Goal: Information Seeking & Learning: Learn about a topic

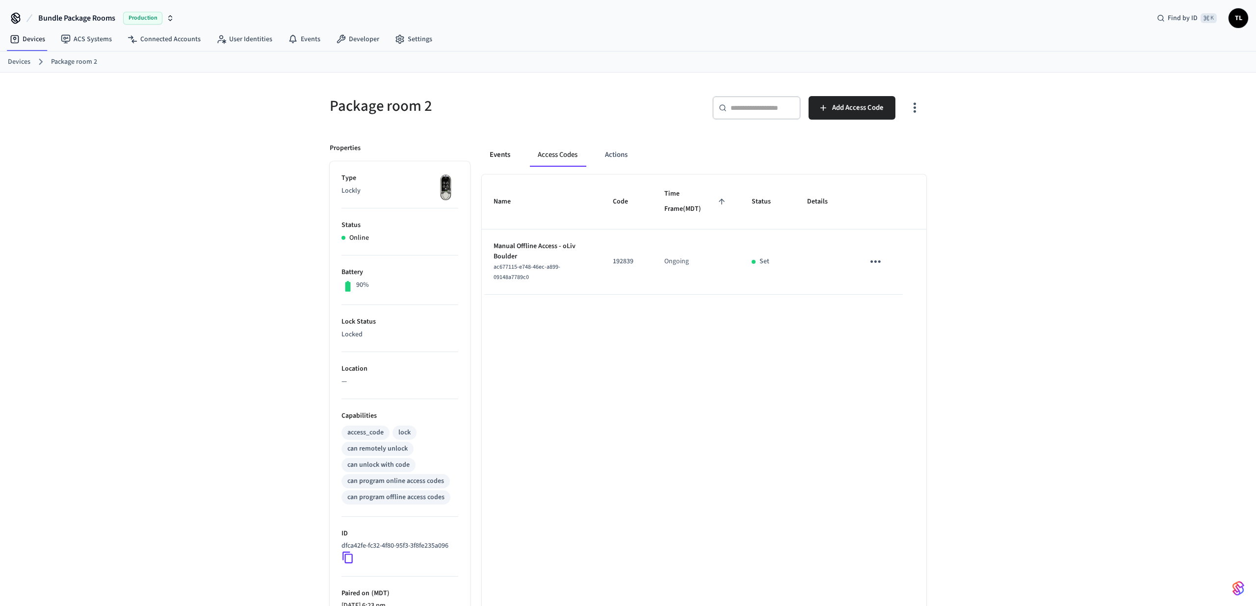
click at [509, 157] on button "Events" at bounding box center [500, 155] width 36 height 24
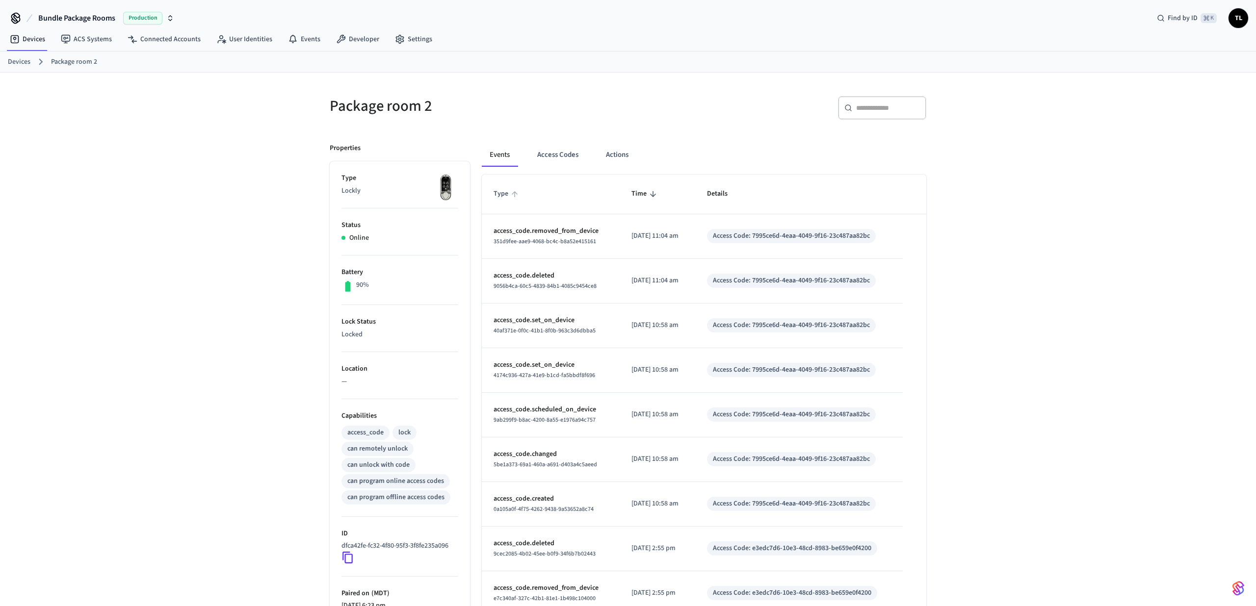
click at [503, 187] on span "Type" at bounding box center [507, 193] width 27 height 15
click at [503, 190] on span "Type" at bounding box center [507, 193] width 27 height 15
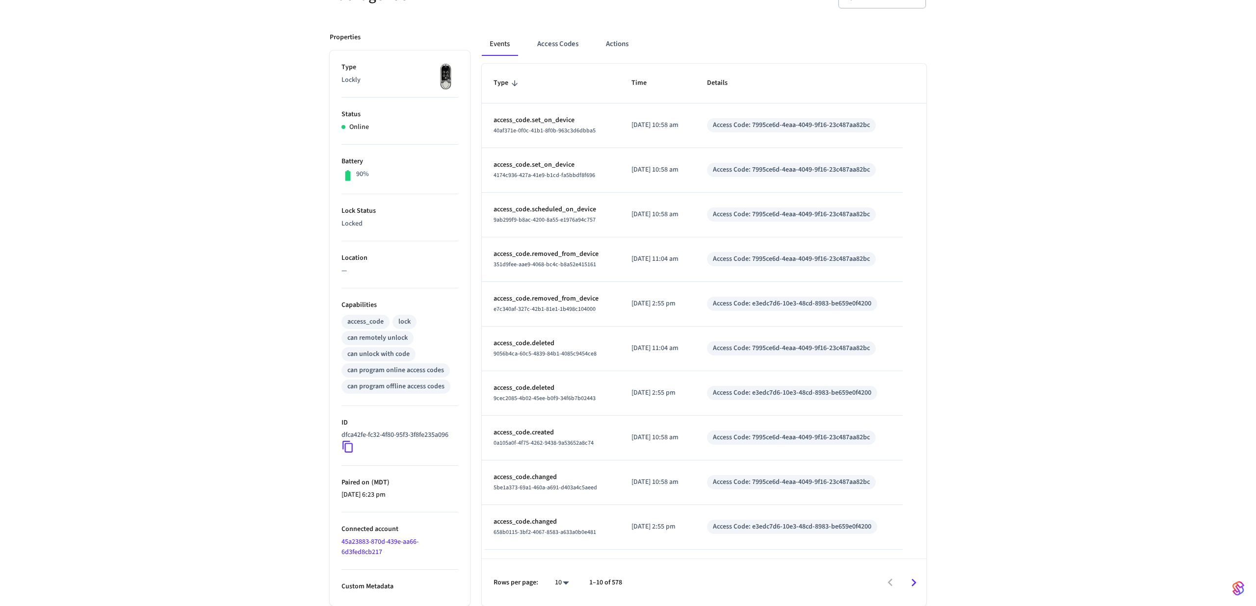
click at [560, 580] on body "Bundle Package Rooms Production Find by ID ⌘ K TL Devices ACS Systems Connected…" at bounding box center [628, 247] width 1256 height 717
click at [555, 577] on li "100" at bounding box center [558, 578] width 26 height 26
type input "***"
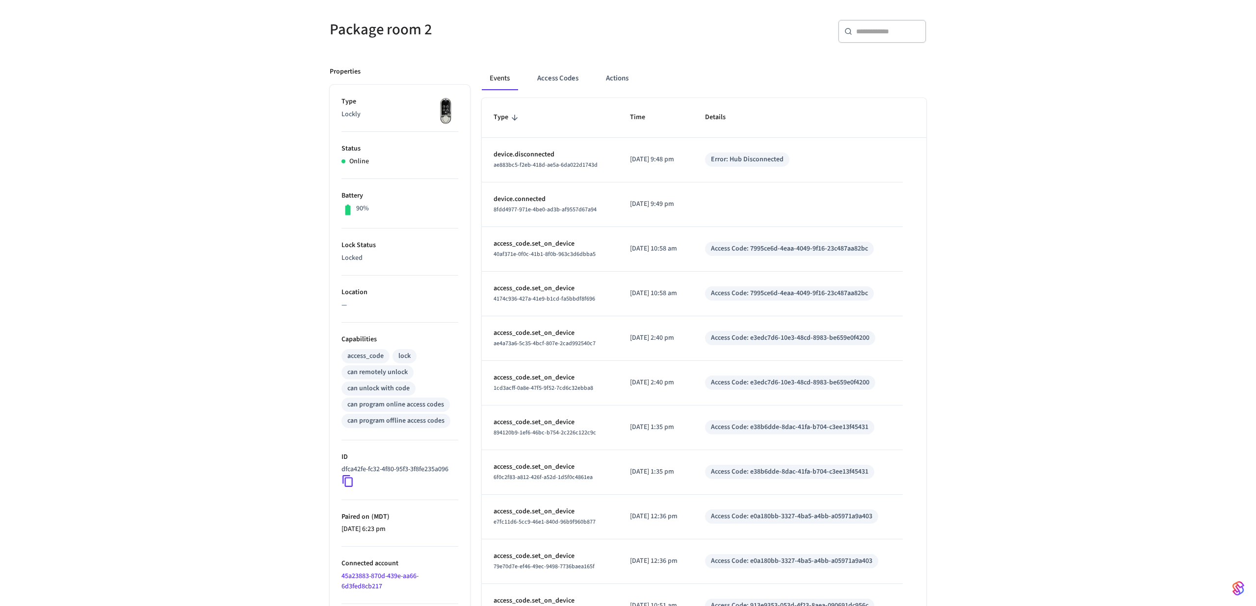
scroll to position [148, 0]
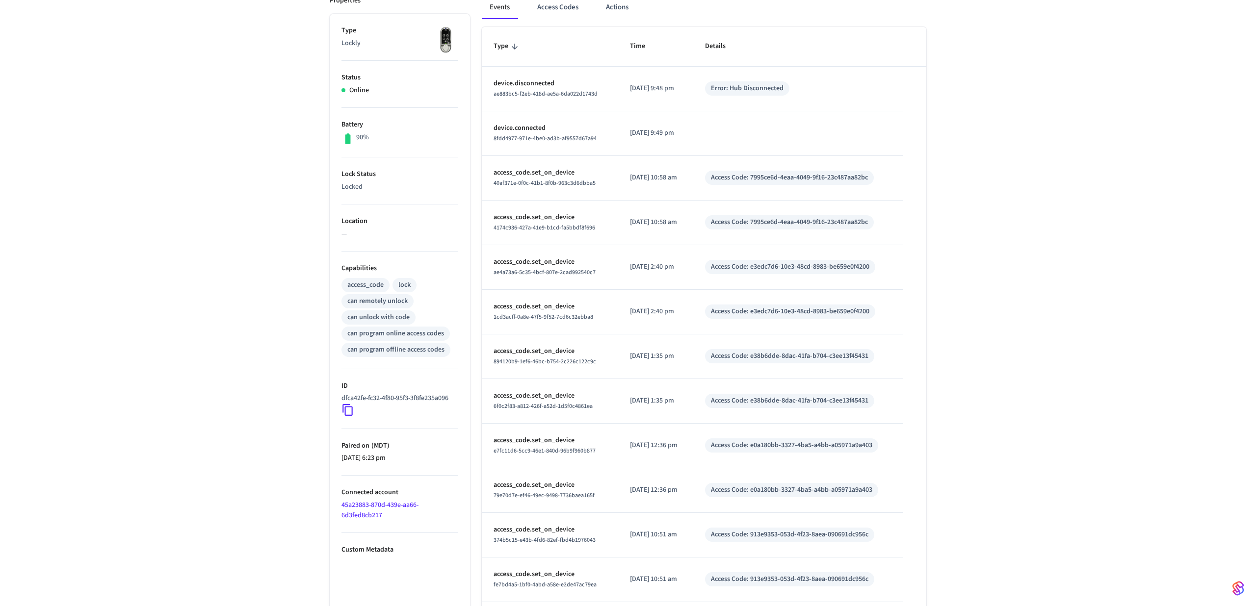
click at [384, 320] on div "can unlock with code" at bounding box center [378, 318] width 62 height 10
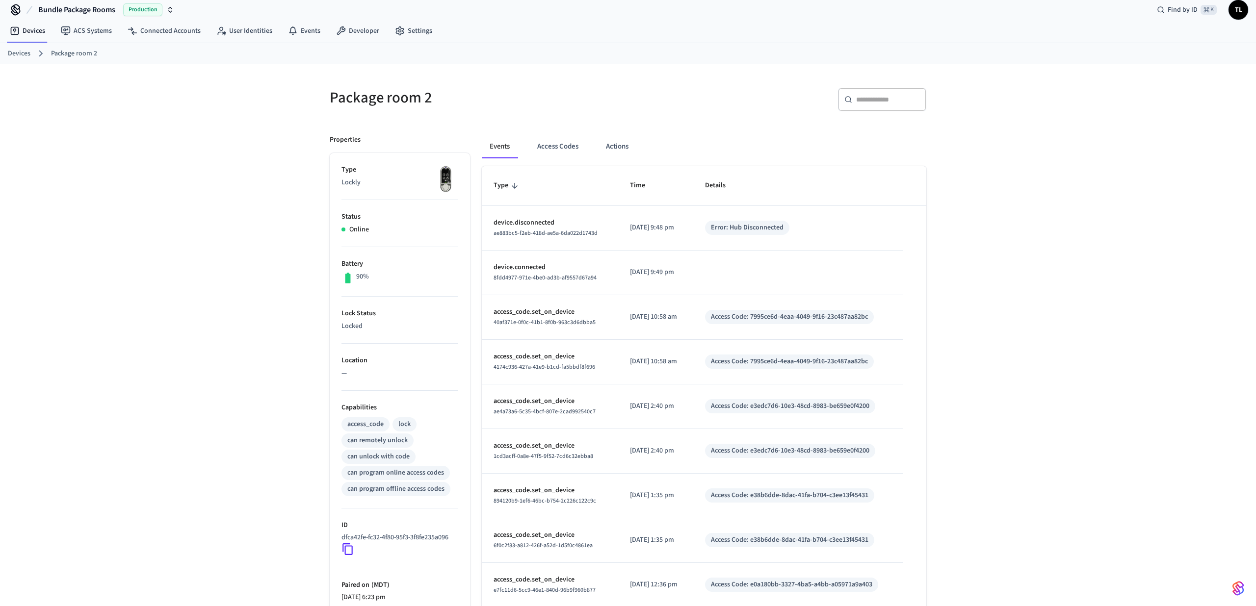
scroll to position [0, 0]
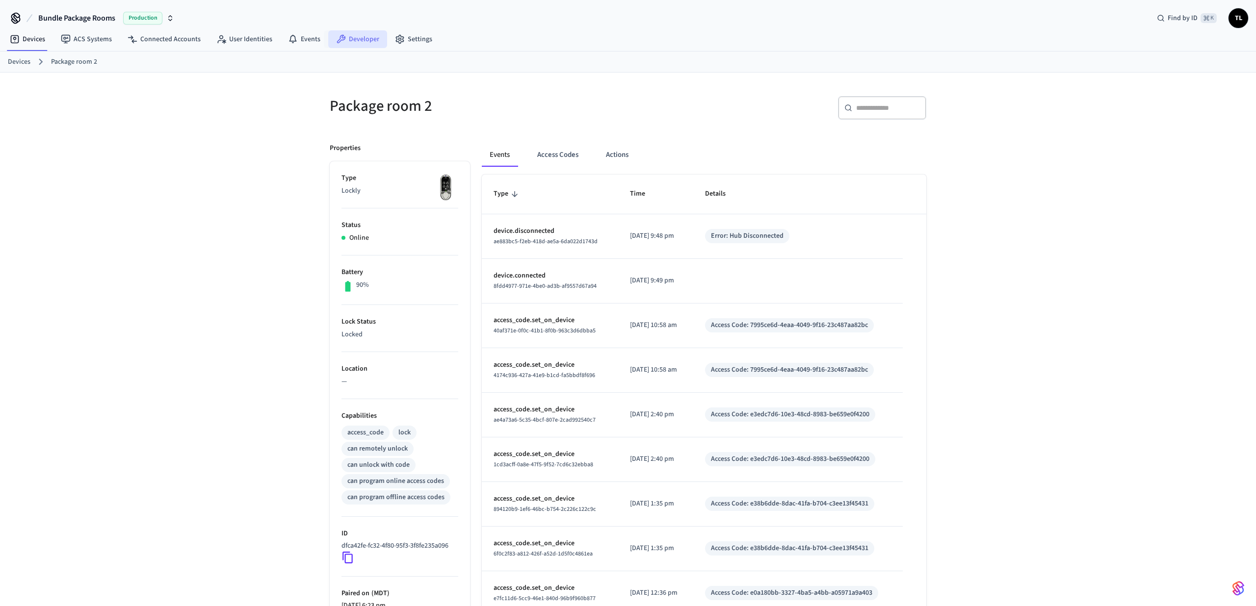
click at [349, 31] on link "Developer" at bounding box center [357, 39] width 59 height 18
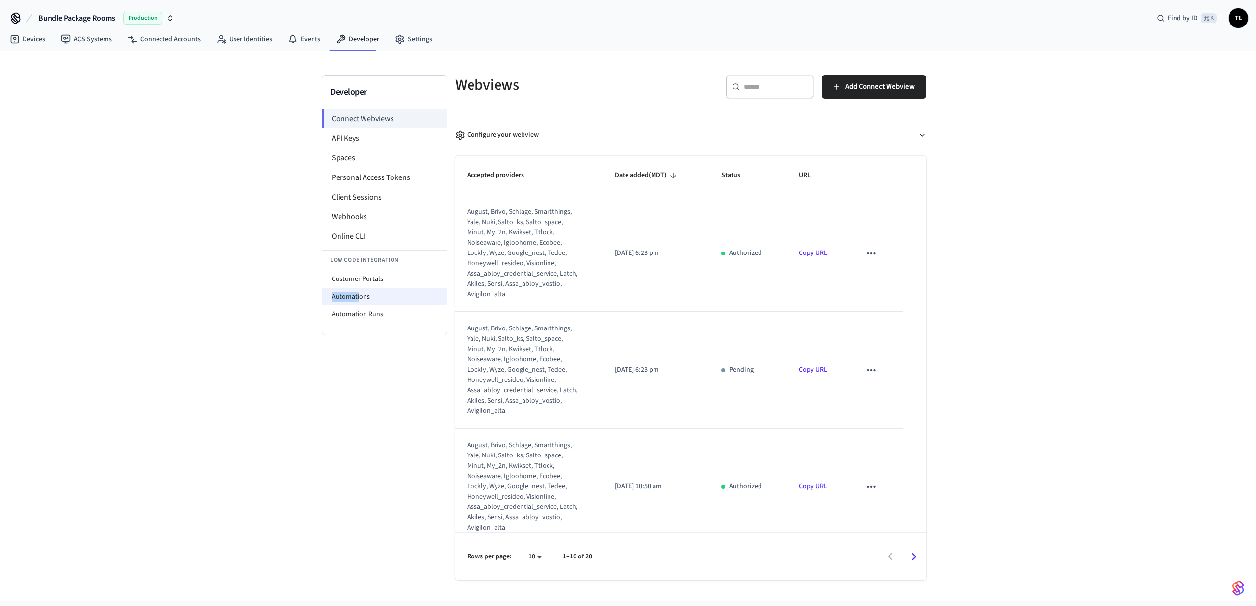
click at [358, 292] on li "Automations" at bounding box center [384, 297] width 125 height 18
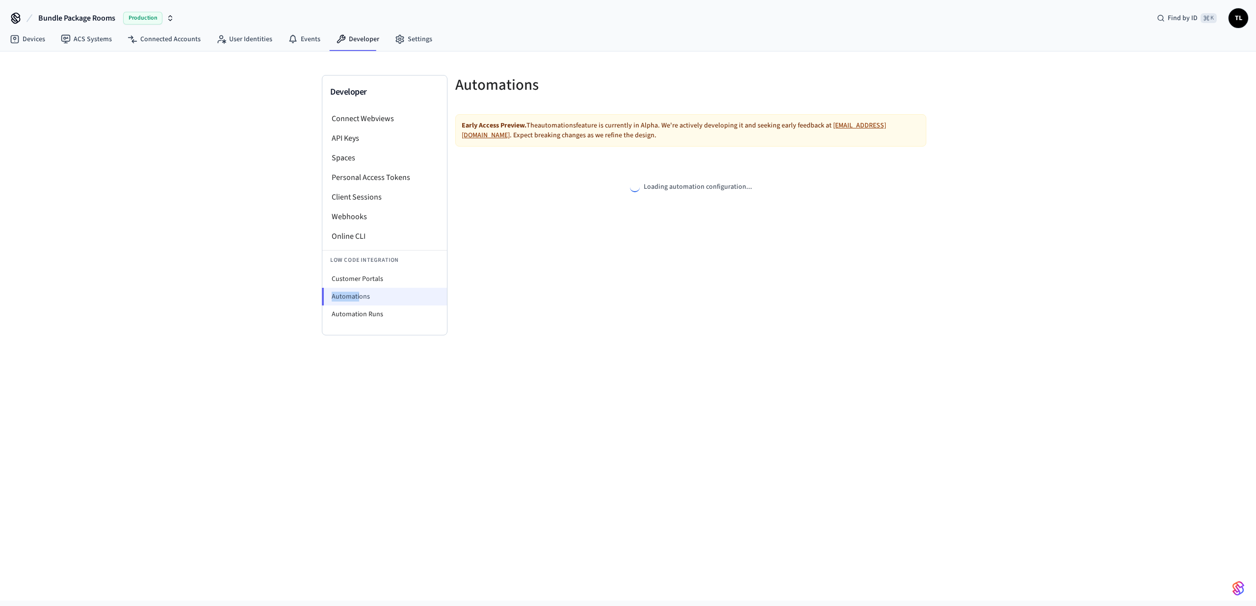
select select "**********"
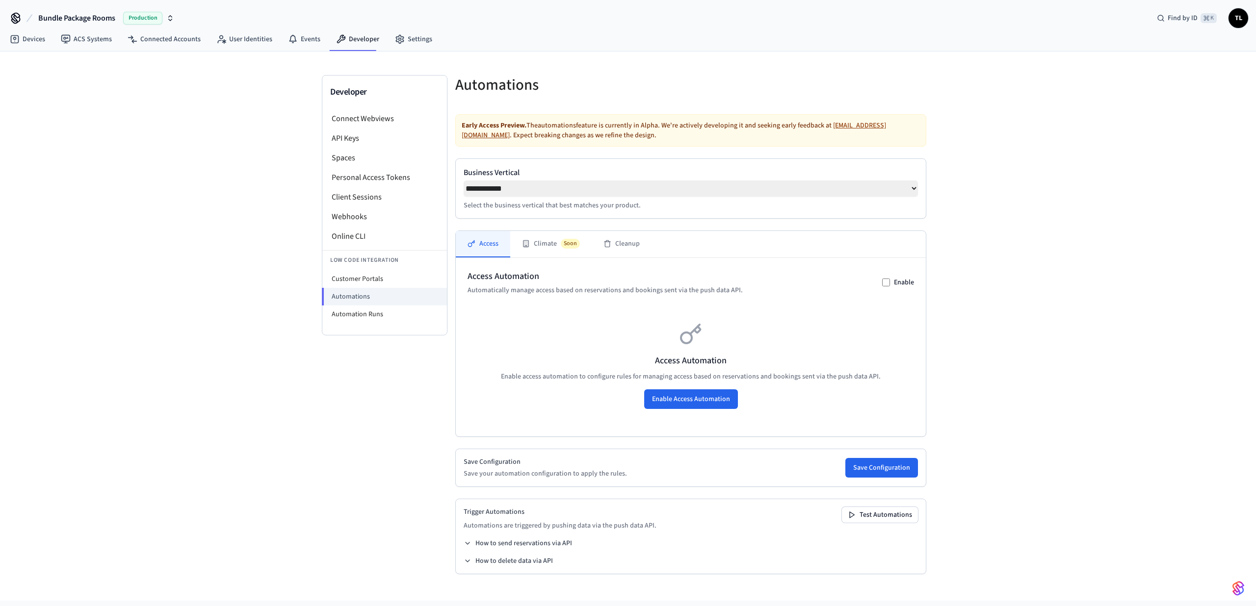
click at [436, 328] on div "Connect Webviews API Keys Spaces Personal Access Tokens Client Sessions Webhook…" at bounding box center [384, 222] width 125 height 226
click at [413, 316] on li "Automation Runs" at bounding box center [384, 315] width 125 height 18
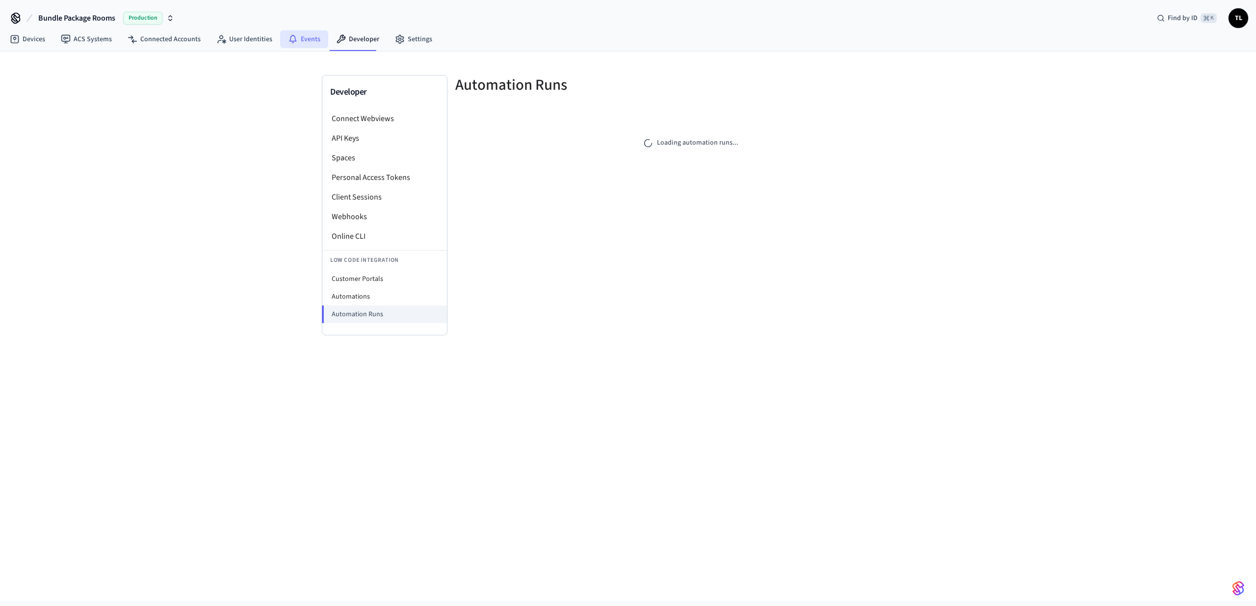
click at [316, 35] on link "Events" at bounding box center [304, 39] width 48 height 18
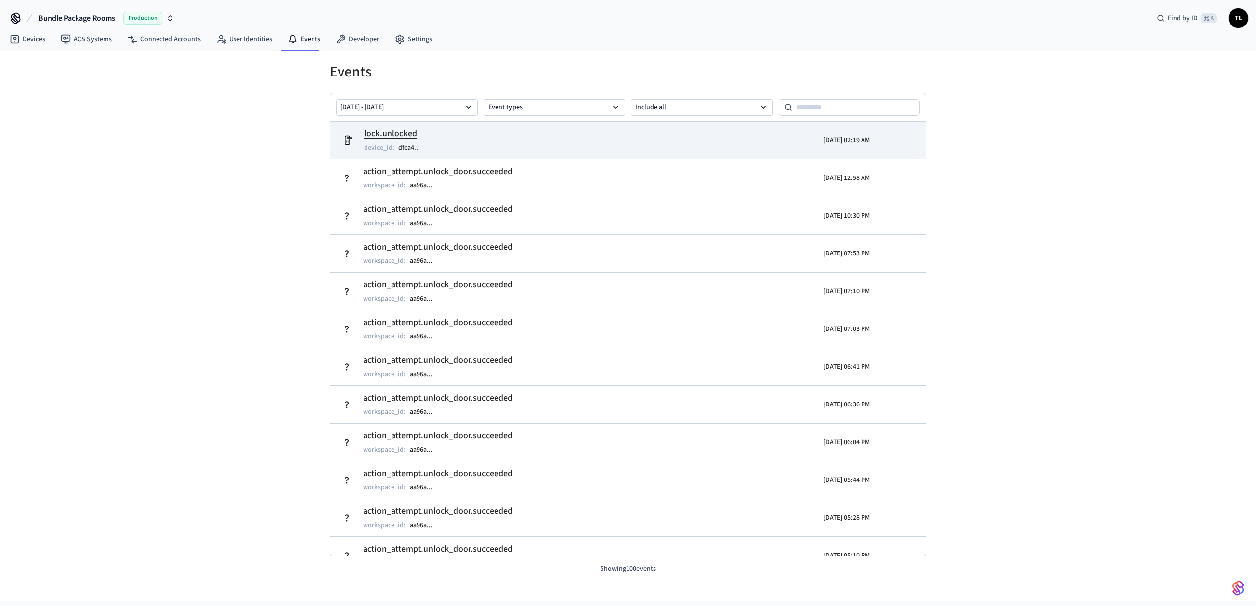
click at [431, 131] on td "lock.unlocked device_id : dfca4 ..." at bounding box center [531, 140] width 387 height 27
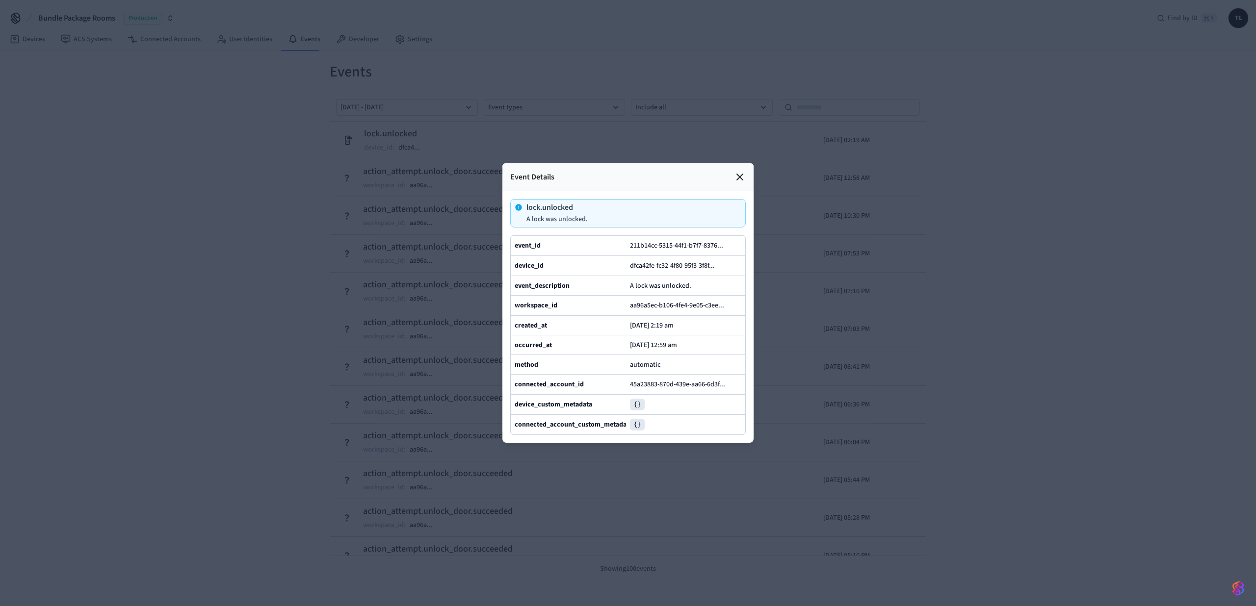
click at [739, 174] on icon at bounding box center [740, 177] width 12 height 12
